Goal: Task Accomplishment & Management: Use online tool/utility

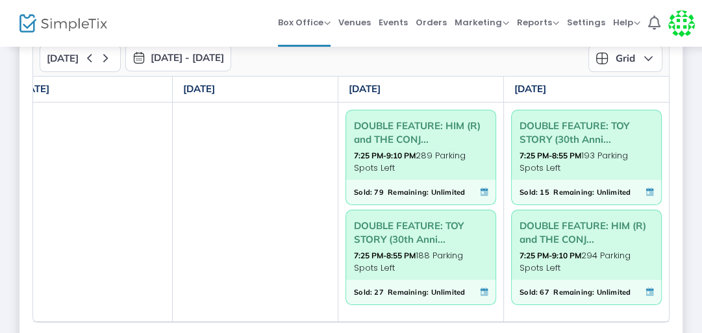
scroll to position [68, 0]
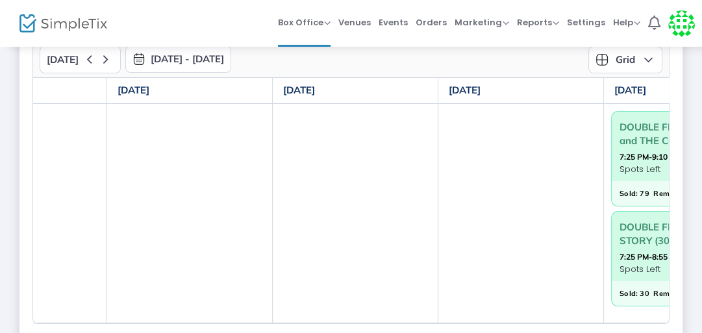
scroll to position [0, 523]
